Goal: Communication & Community: Answer question/provide support

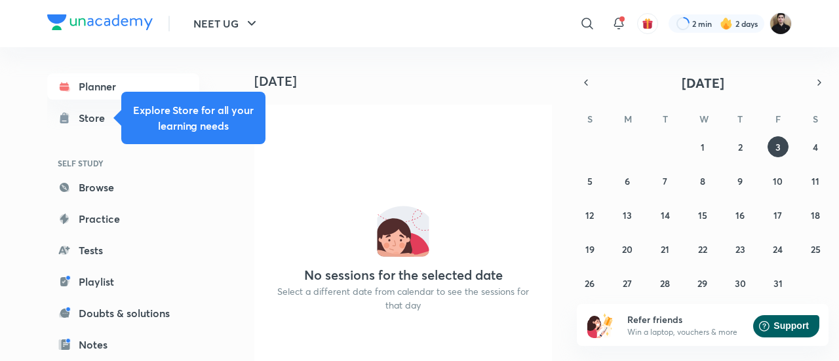
click at [778, 33] on img at bounding box center [780, 23] width 22 height 22
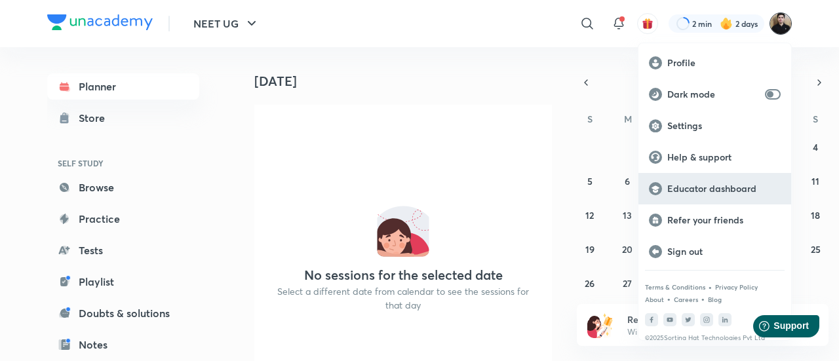
click at [717, 189] on p "Educator dashboard" at bounding box center [723, 189] width 113 height 12
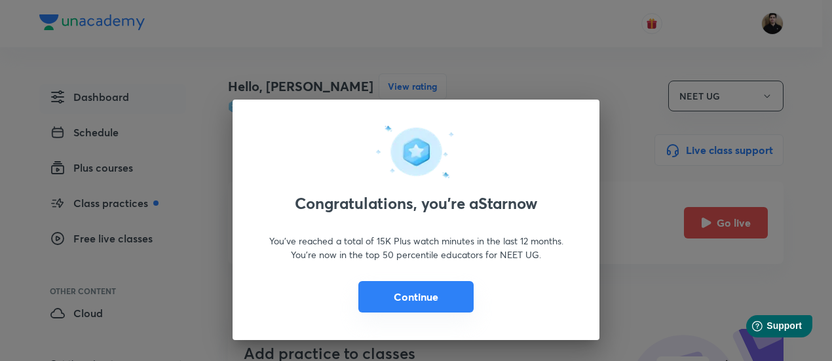
click at [464, 297] on button "Continue" at bounding box center [415, 296] width 115 height 31
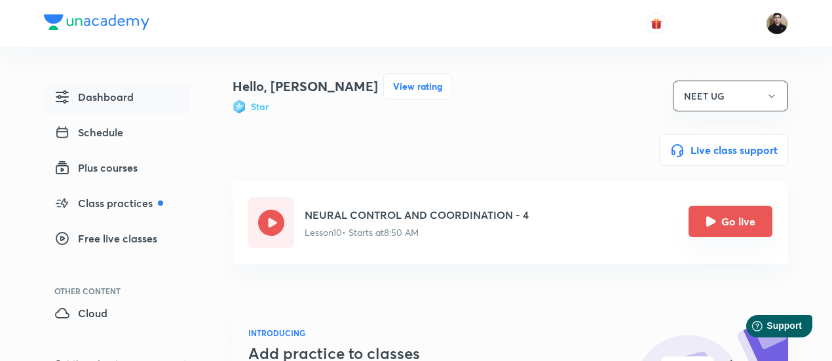
click at [706, 227] on icon "Go live" at bounding box center [711, 221] width 10 height 10
